Goal: Feedback & Contribution: Leave review/rating

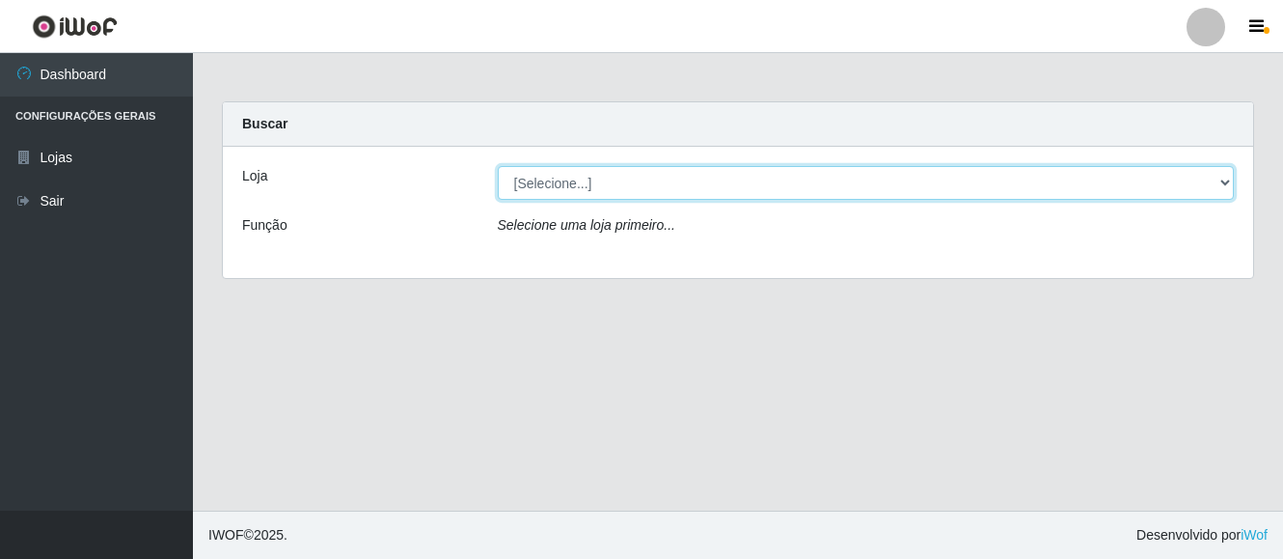
click at [565, 178] on select "[Selecione...] O Cestão - [GEOGRAPHIC_DATA]" at bounding box center [866, 183] width 737 height 34
select select "238"
click at [498, 166] on select "[Selecione...] O Cestão - [GEOGRAPHIC_DATA]" at bounding box center [866, 183] width 737 height 34
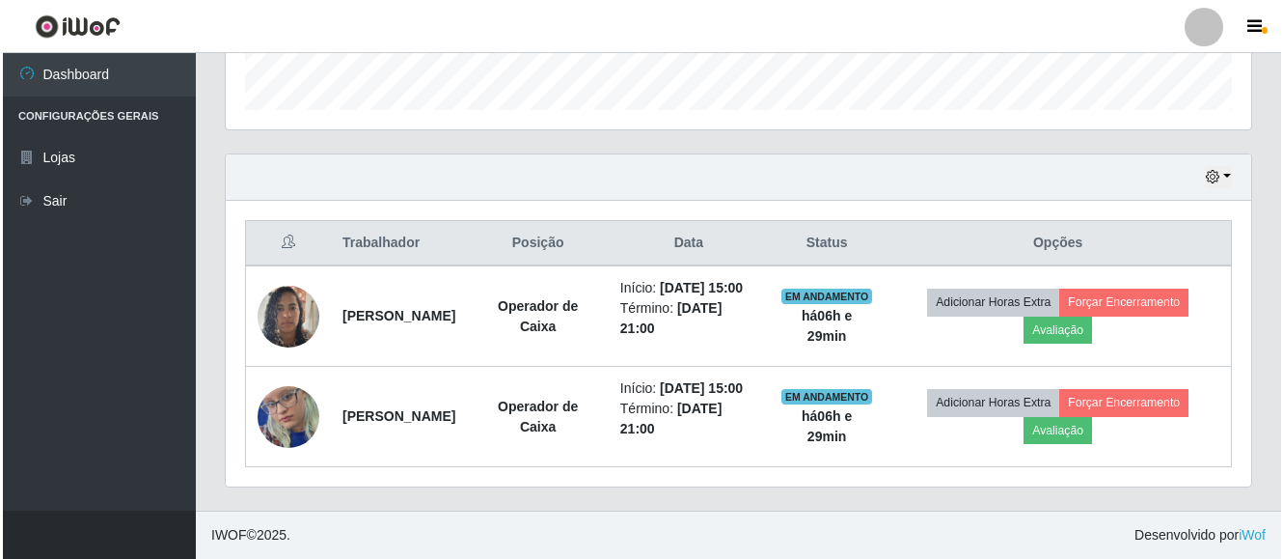
scroll to position [620, 0]
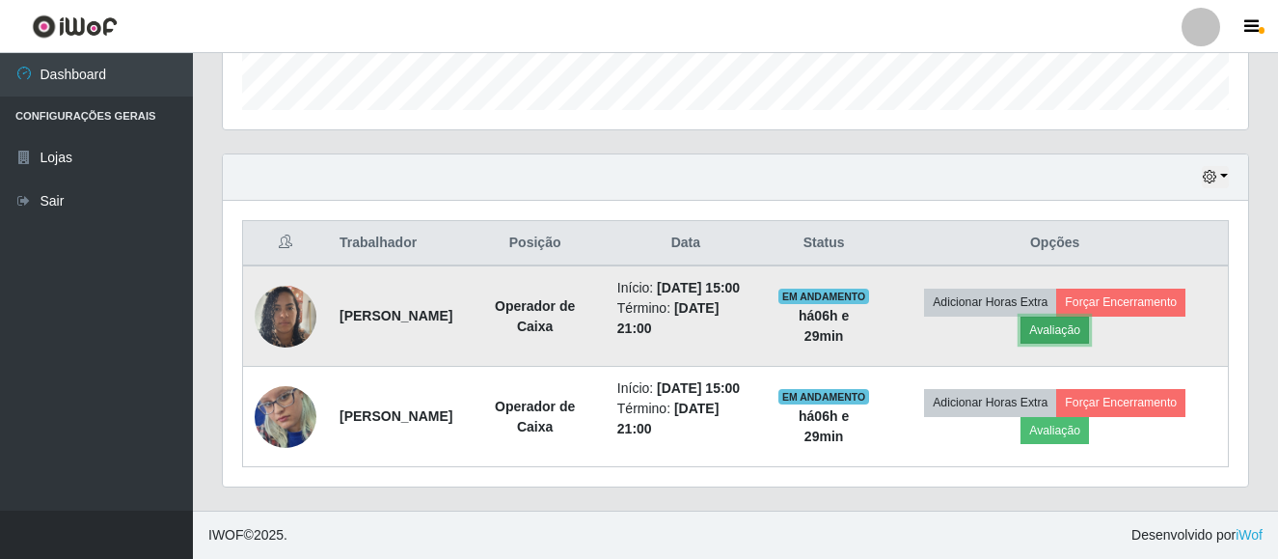
click at [1049, 316] on button "Avaliação" at bounding box center [1055, 329] width 69 height 27
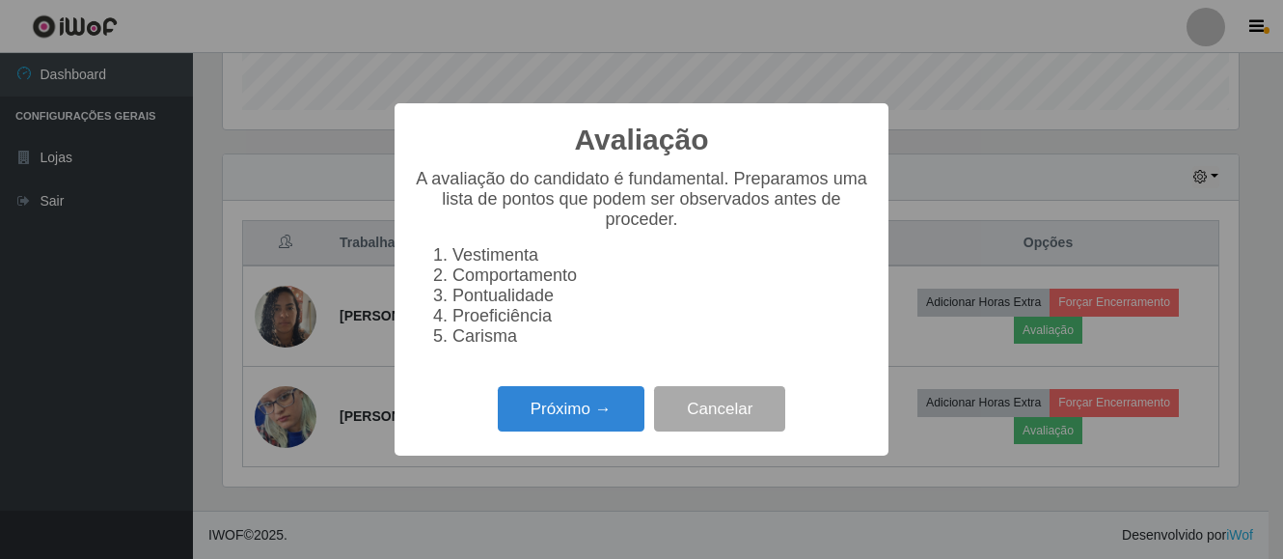
scroll to position [400, 1016]
click at [583, 419] on button "Próximo →" at bounding box center [571, 408] width 147 height 45
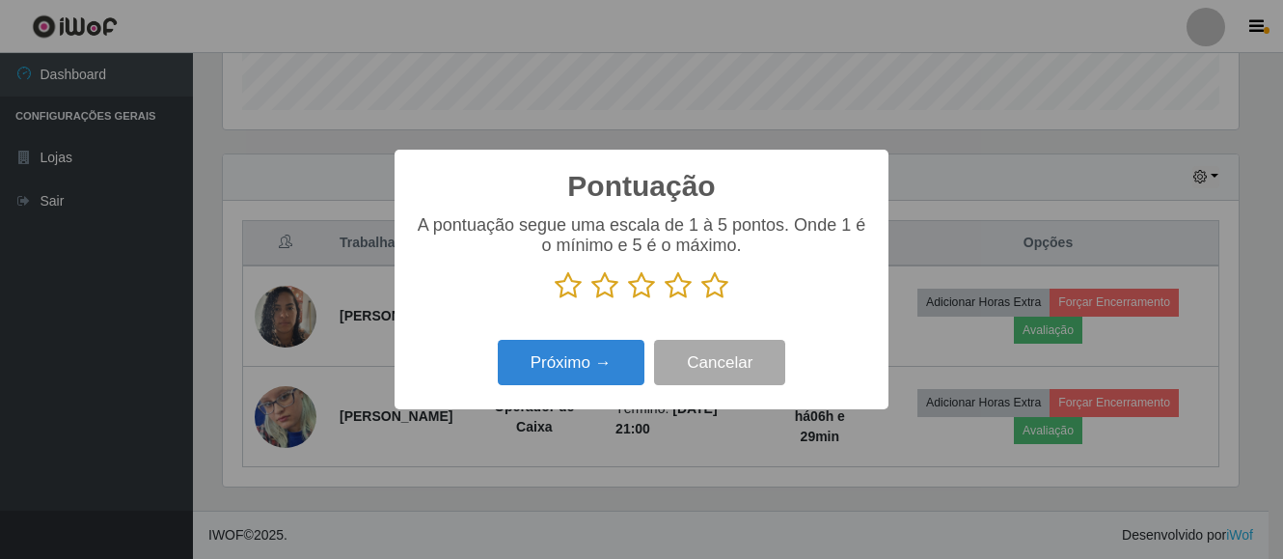
click at [708, 288] on icon at bounding box center [714, 285] width 27 height 29
click at [701, 300] on input "radio" at bounding box center [701, 300] width 0 height 0
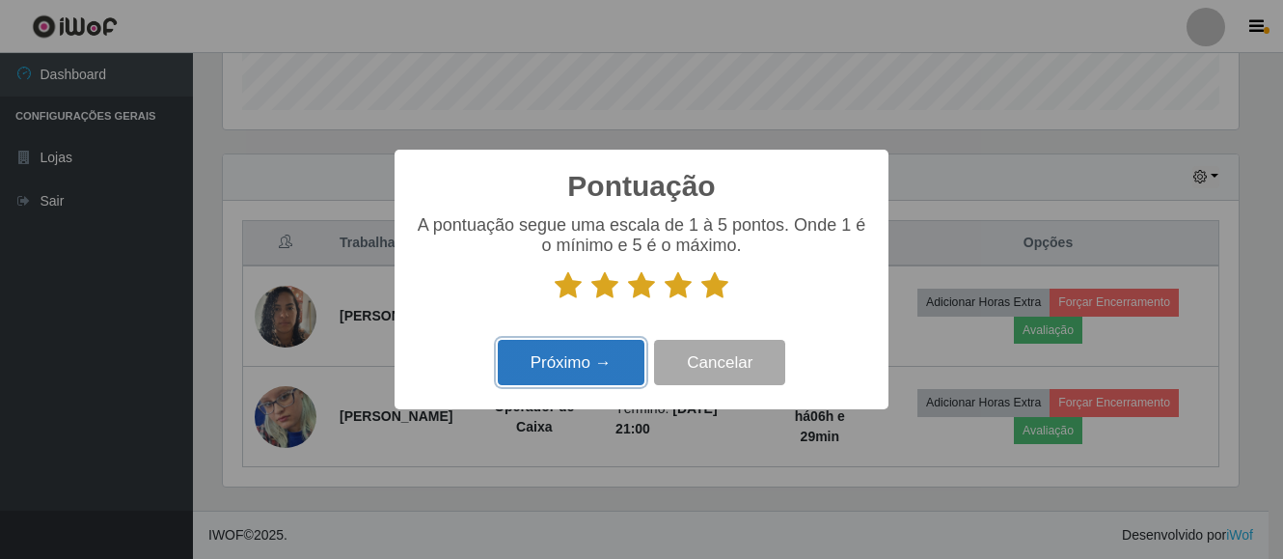
click at [542, 371] on button "Próximo →" at bounding box center [571, 362] width 147 height 45
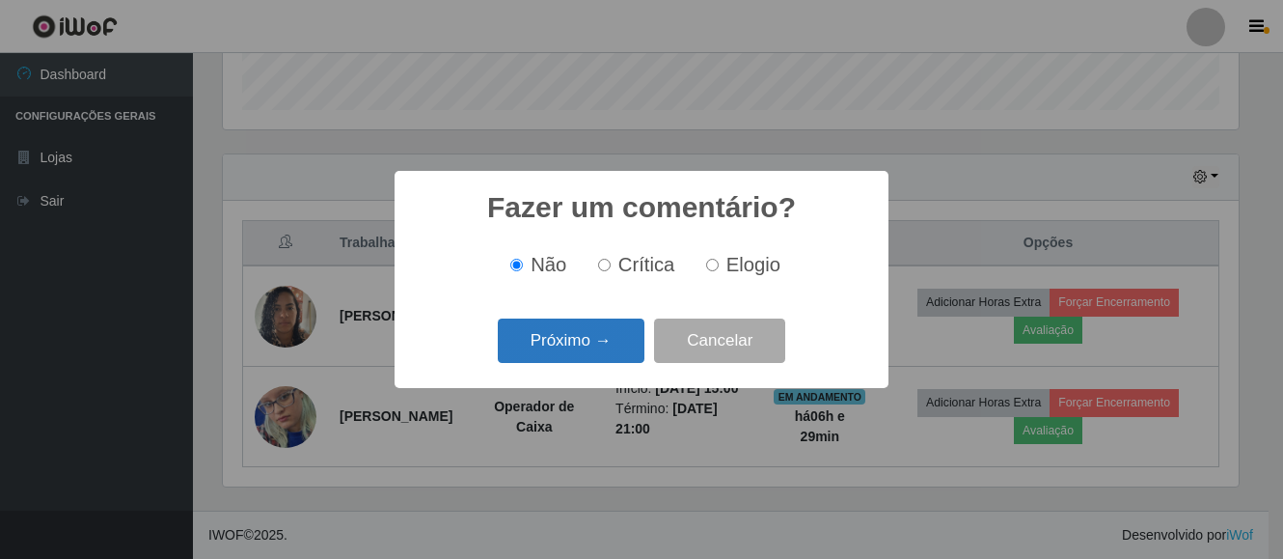
click at [550, 344] on button "Próximo →" at bounding box center [571, 340] width 147 height 45
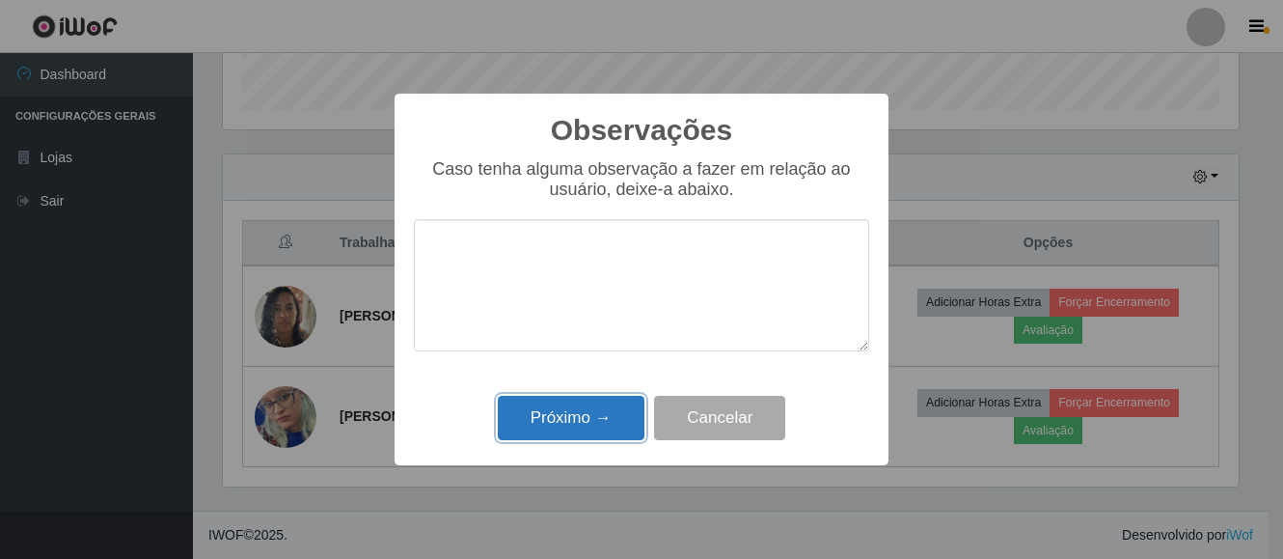
click at [551, 426] on button "Próximo →" at bounding box center [571, 418] width 147 height 45
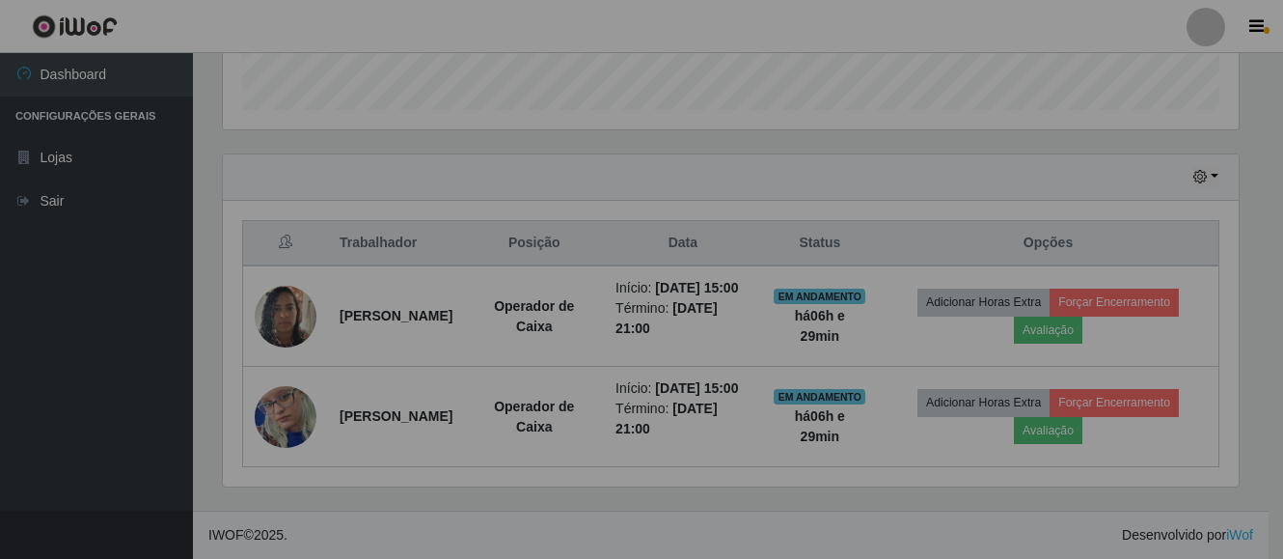
scroll to position [400, 1026]
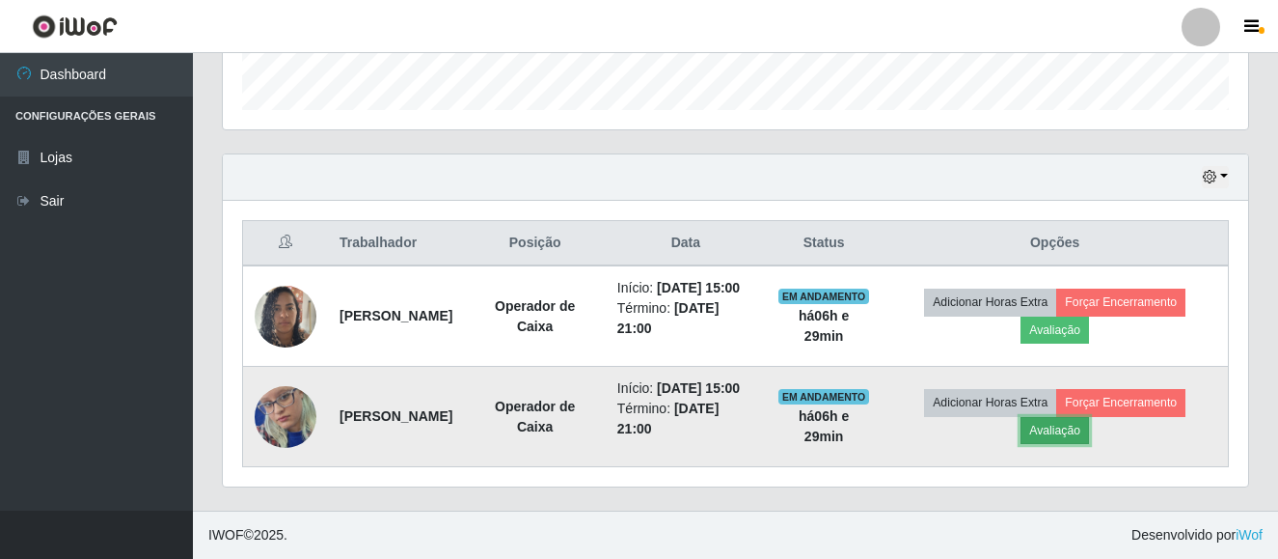
click at [1045, 419] on button "Avaliação" at bounding box center [1055, 430] width 69 height 27
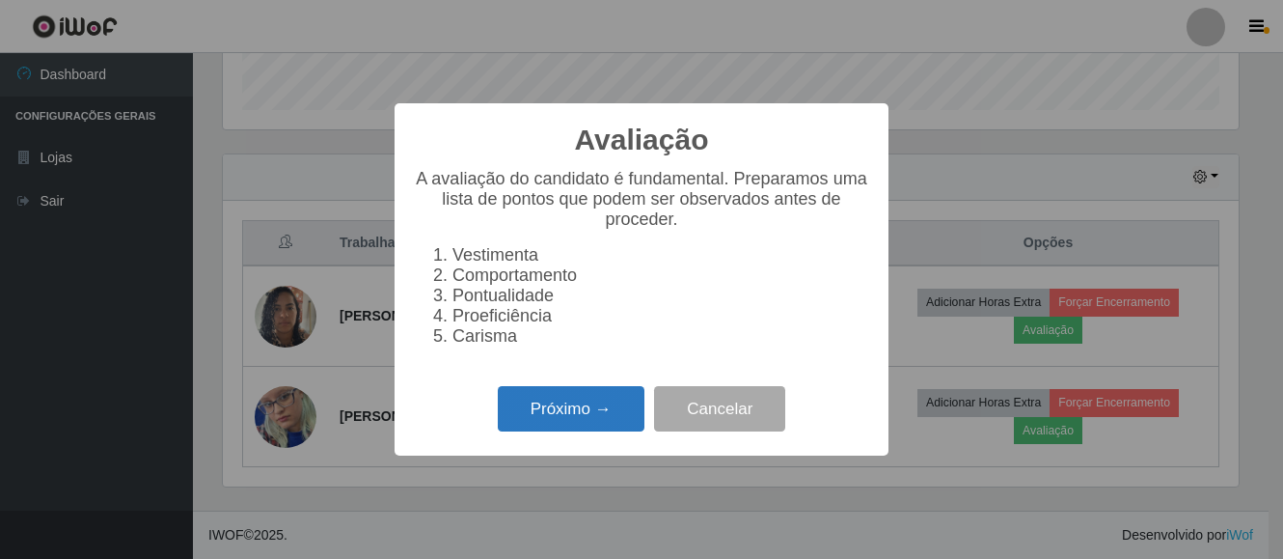
click at [528, 416] on button "Próximo →" at bounding box center [571, 408] width 147 height 45
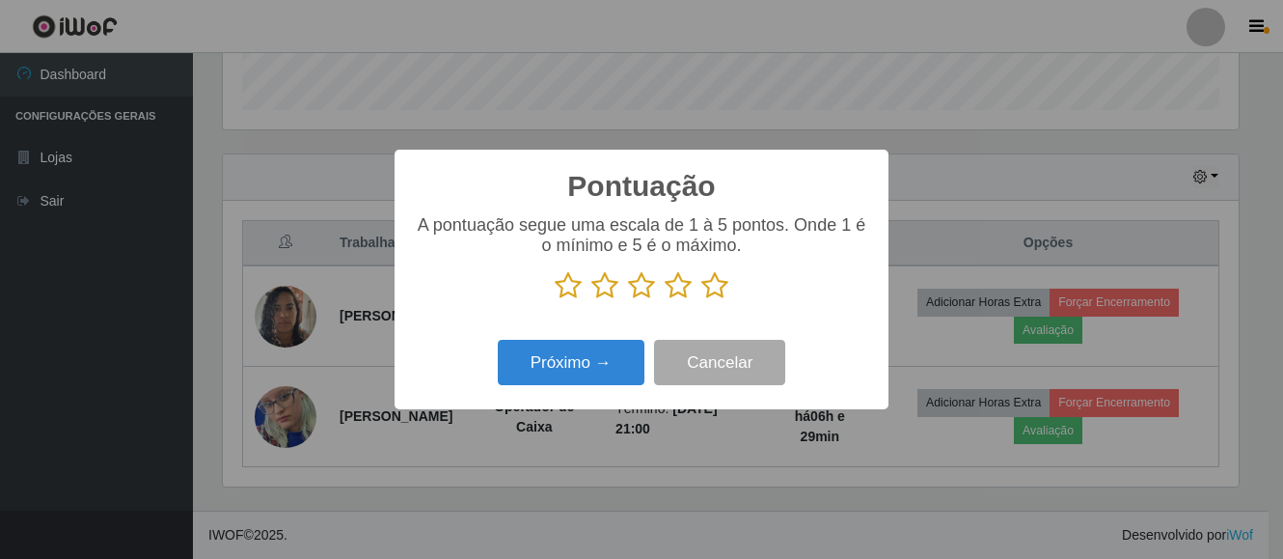
scroll to position [964455, 963839]
click at [724, 283] on icon at bounding box center [714, 285] width 27 height 29
click at [701, 300] on input "radio" at bounding box center [701, 300] width 0 height 0
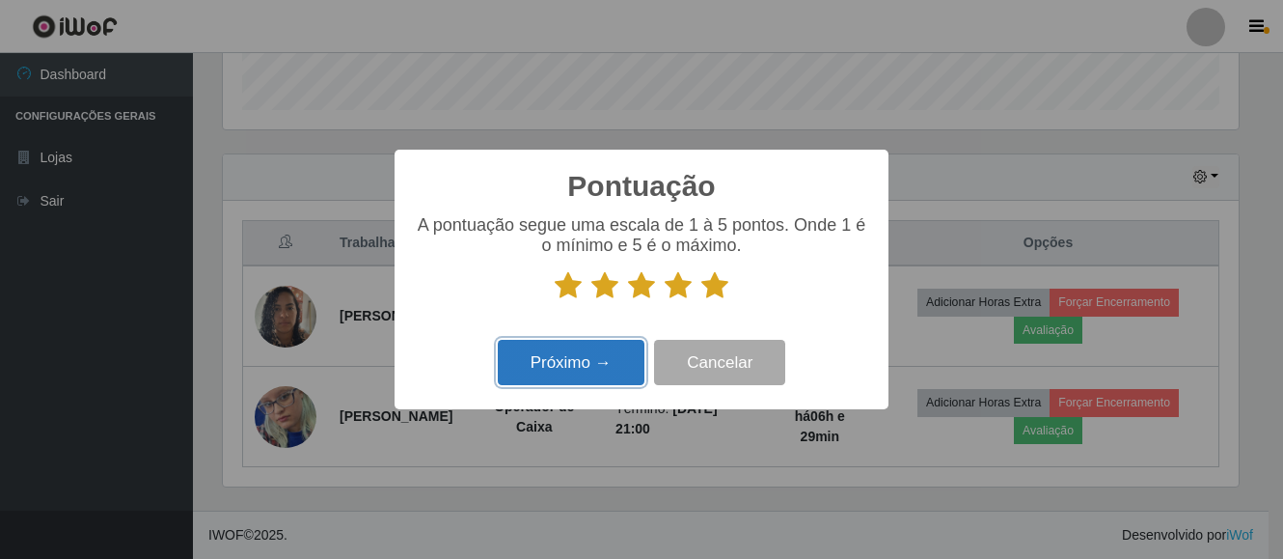
click at [607, 368] on button "Próximo →" at bounding box center [571, 362] width 147 height 45
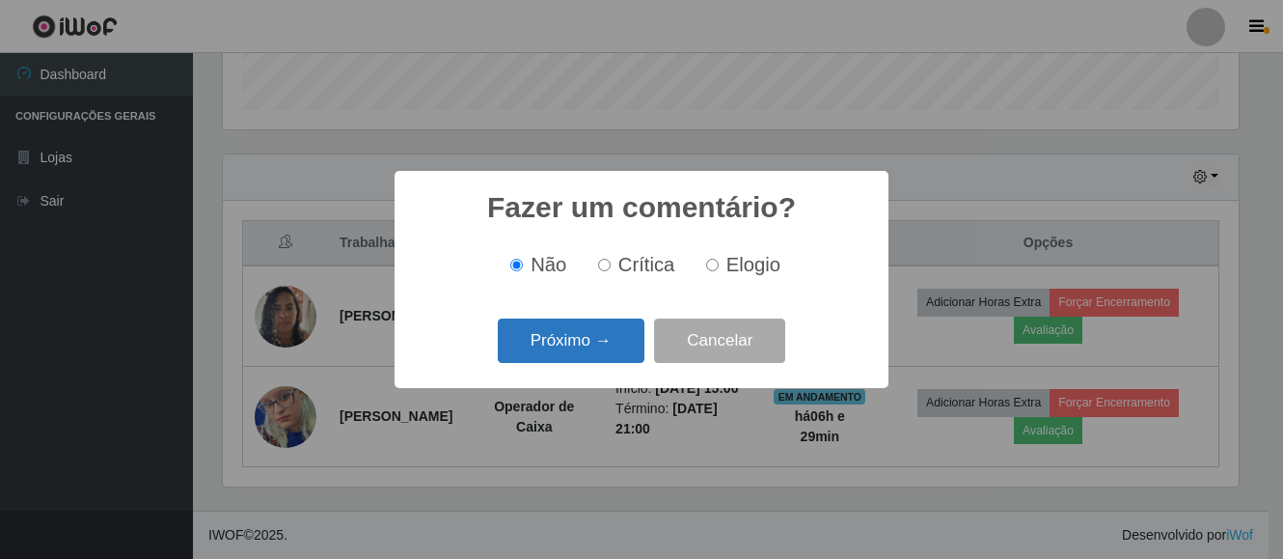
click at [597, 347] on button "Próximo →" at bounding box center [571, 340] width 147 height 45
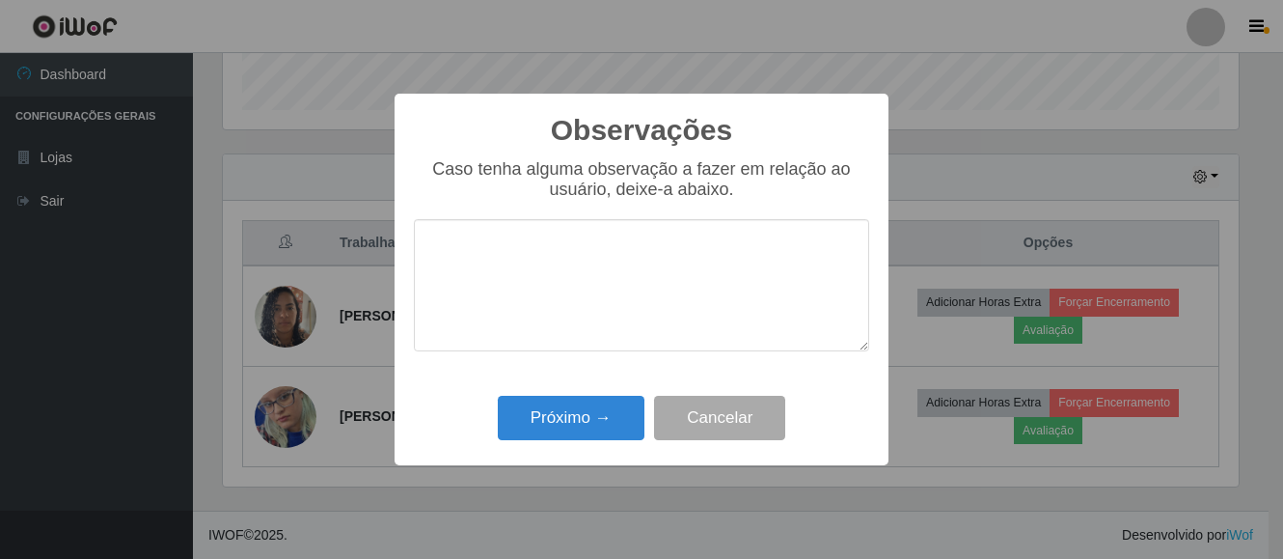
drag, startPoint x: 597, startPoint y: 347, endPoint x: 583, endPoint y: 380, distance: 35.9
click at [593, 355] on div "Caso tenha alguma observação a fazer em relação ao usuário, deixe-a abaixo." at bounding box center [641, 264] width 455 height 211
click at [547, 421] on button "Próximo →" at bounding box center [571, 418] width 147 height 45
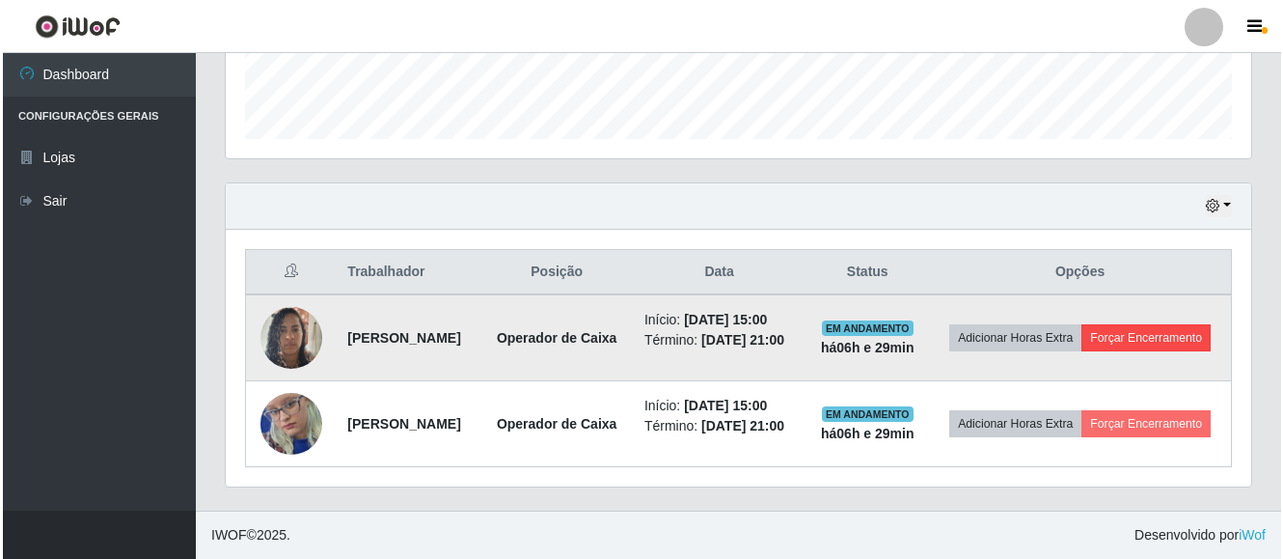
scroll to position [580, 0]
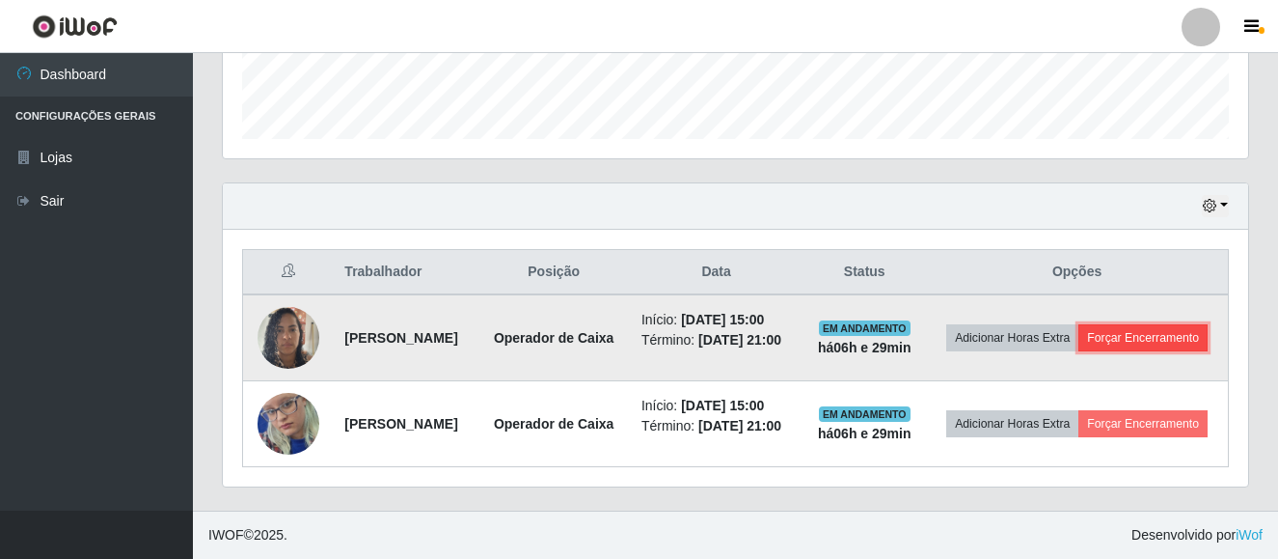
click at [1089, 329] on button "Forçar Encerramento" at bounding box center [1143, 337] width 129 height 27
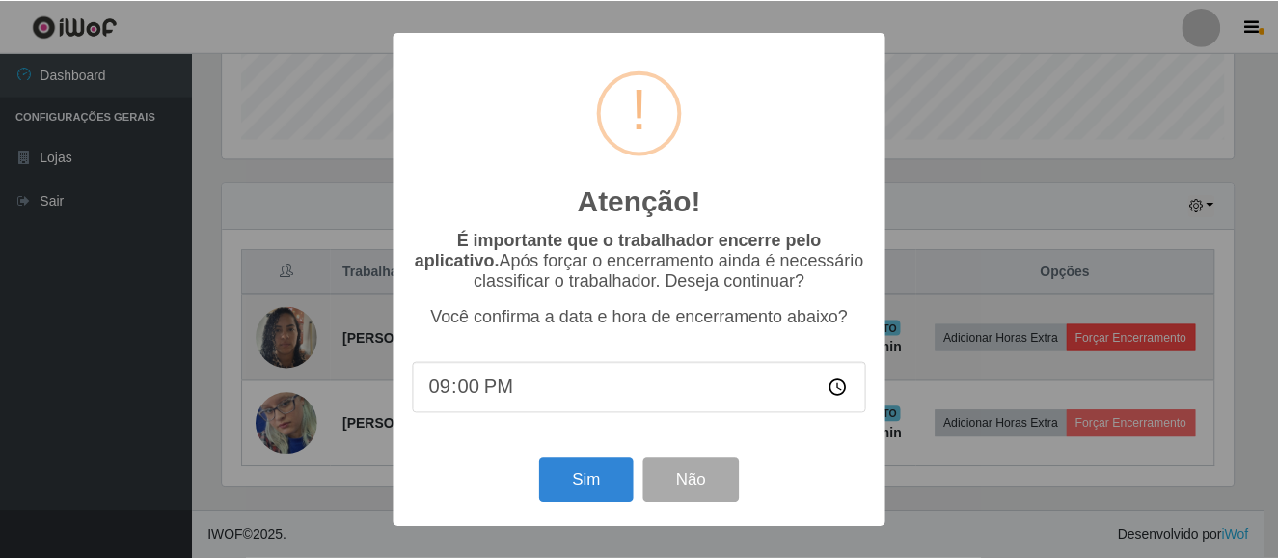
scroll to position [400, 1016]
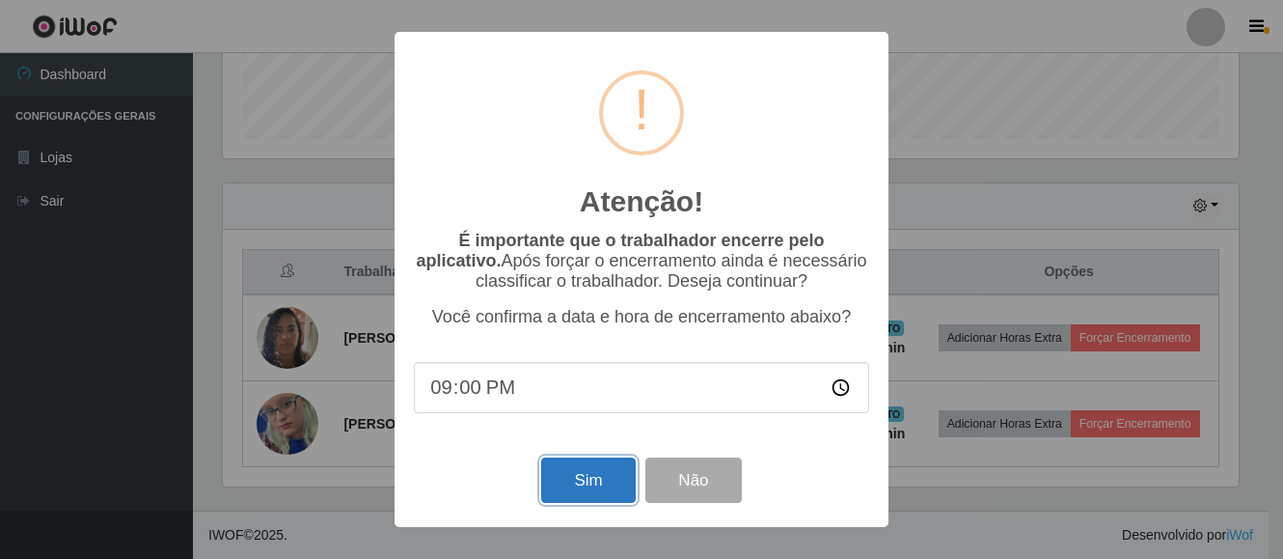
click at [577, 490] on button "Sim" at bounding box center [588, 479] width 94 height 45
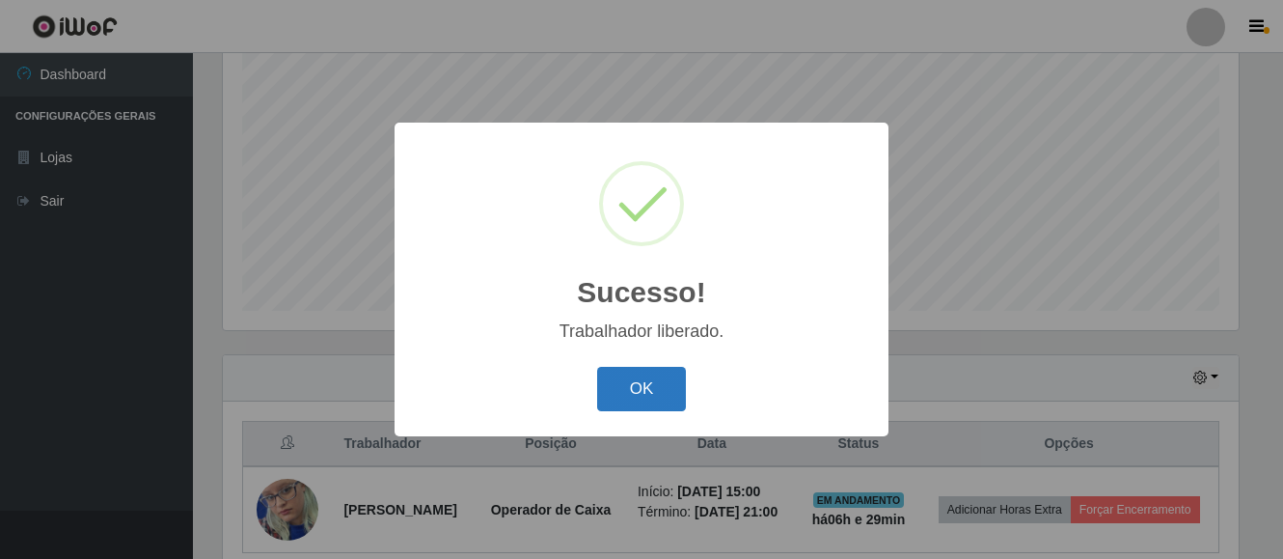
click at [626, 393] on button "OK" at bounding box center [642, 389] width 90 height 45
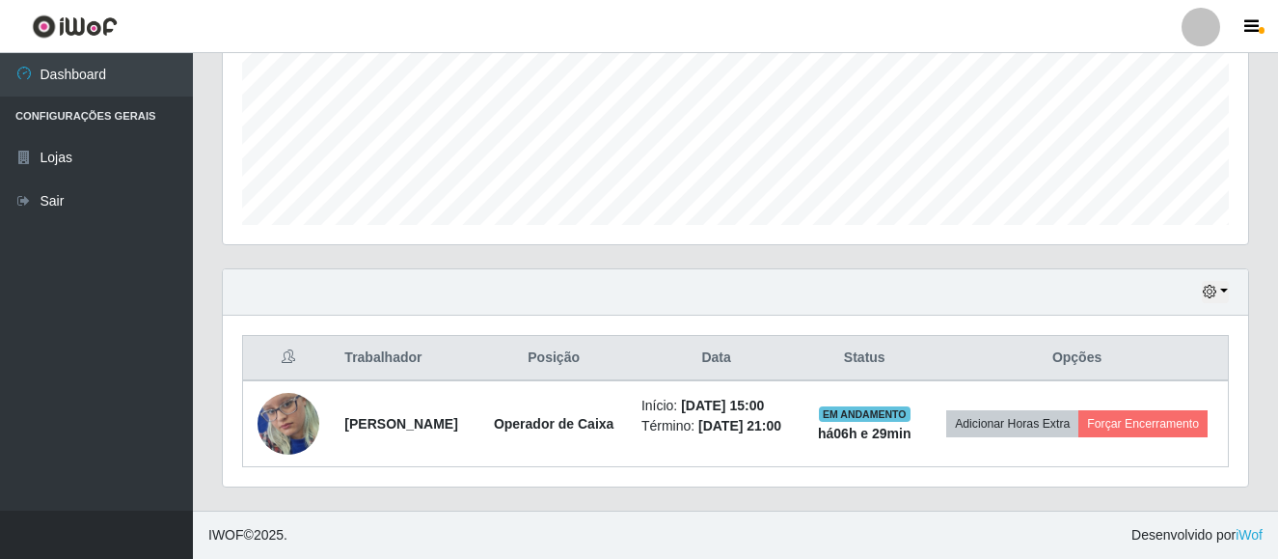
scroll to position [480, 0]
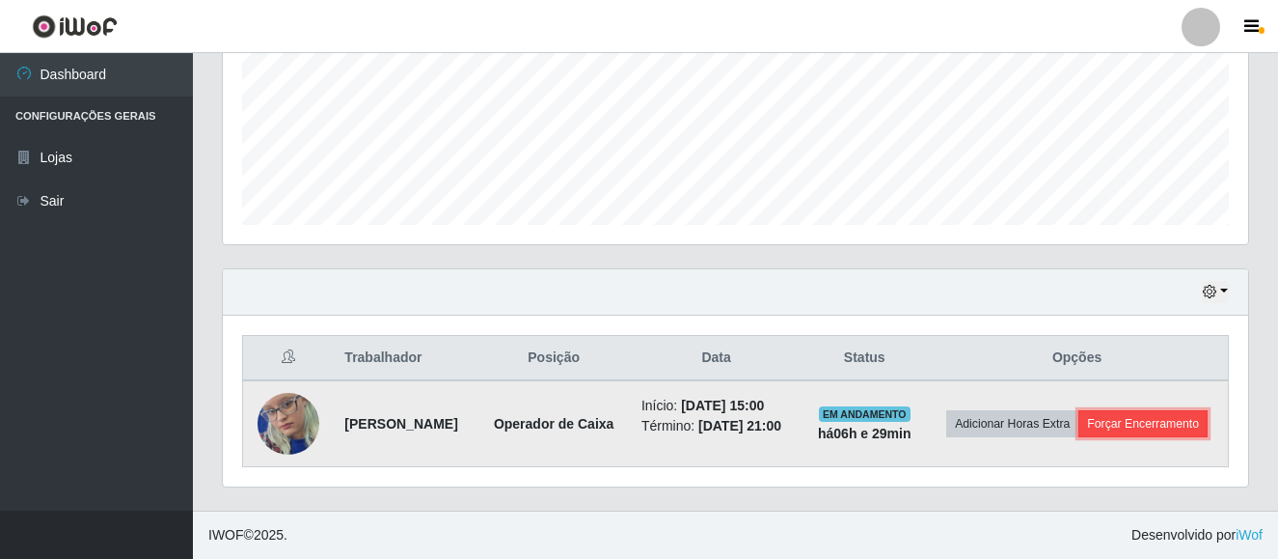
click at [1079, 435] on button "Forçar Encerramento" at bounding box center [1143, 423] width 129 height 27
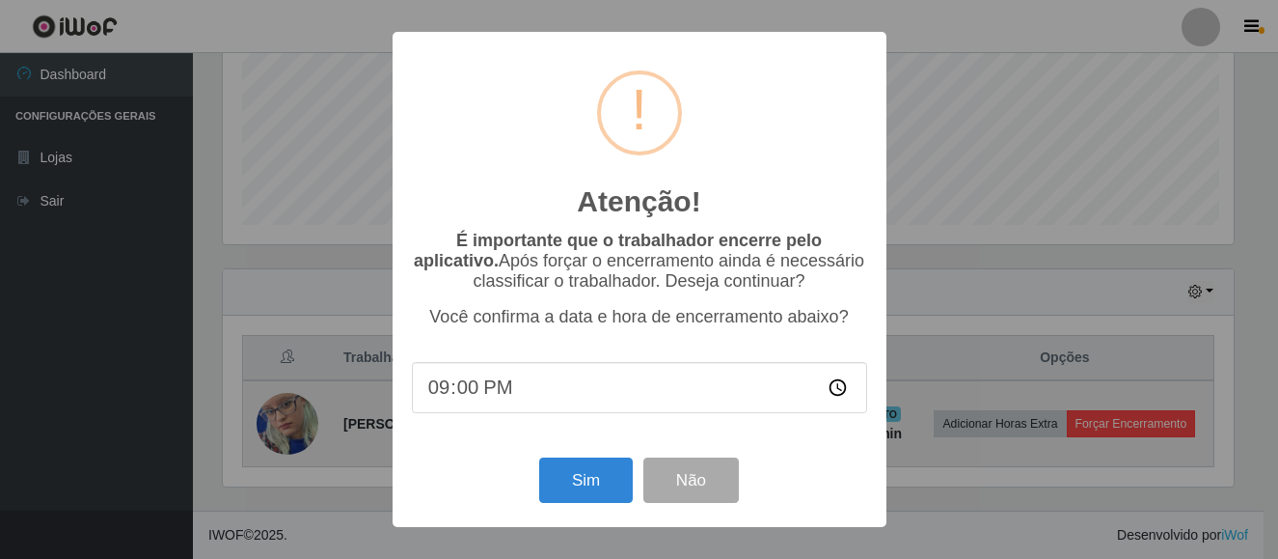
scroll to position [400, 1016]
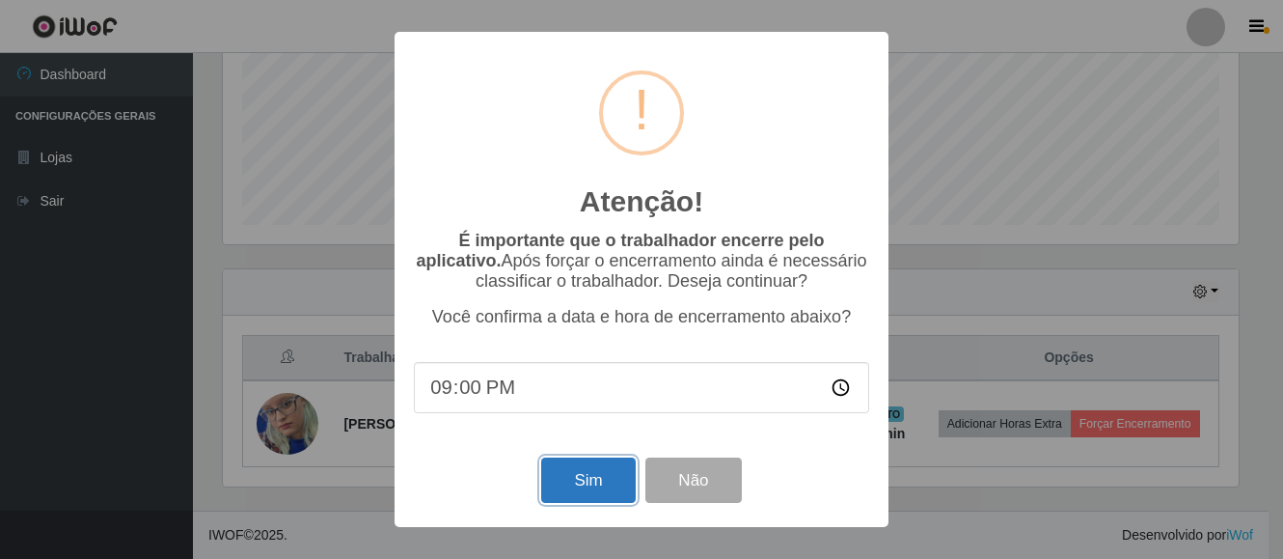
click at [560, 487] on button "Sim" at bounding box center [588, 479] width 94 height 45
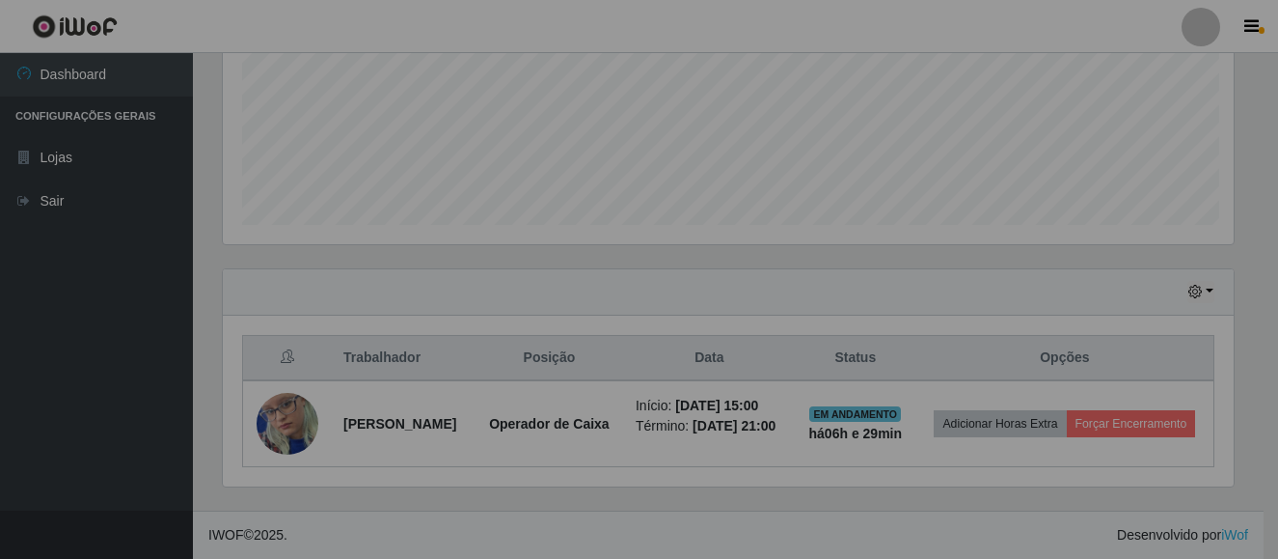
scroll to position [0, 0]
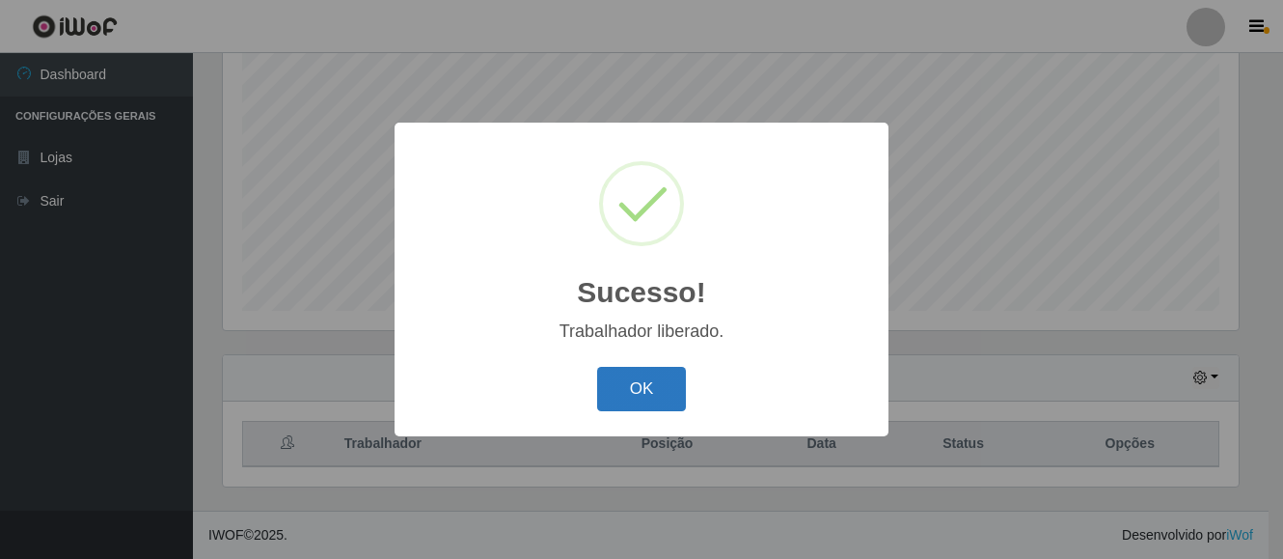
click at [632, 390] on button "OK" at bounding box center [642, 389] width 90 height 45
